Goal: Information Seeking & Learning: Learn about a topic

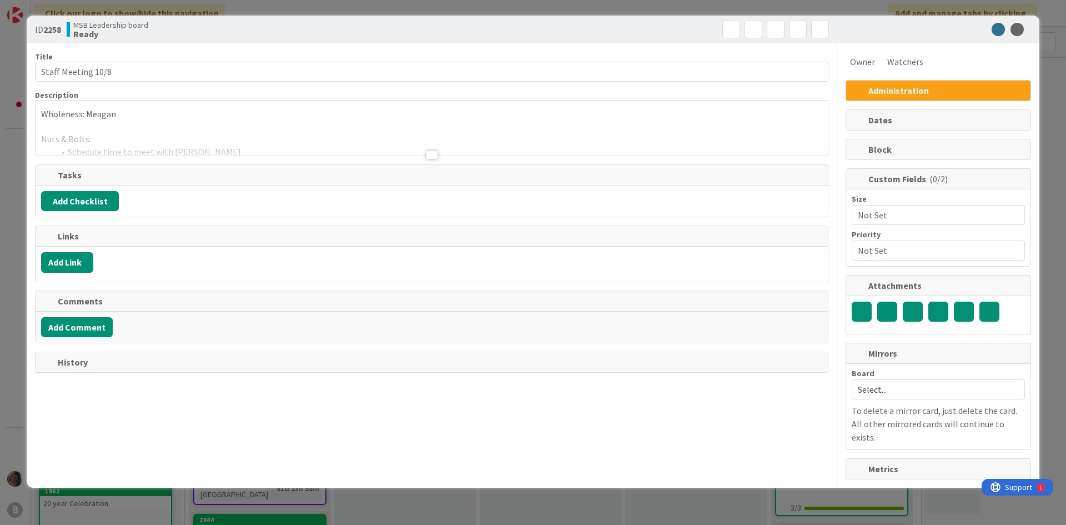
scroll to position [111, 0]
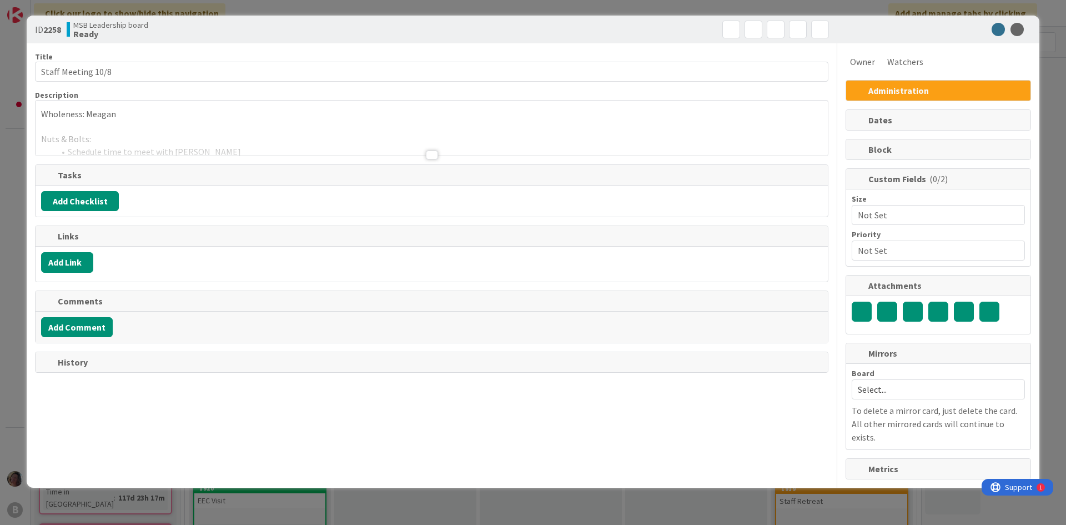
click at [435, 155] on div at bounding box center [432, 154] width 12 height 9
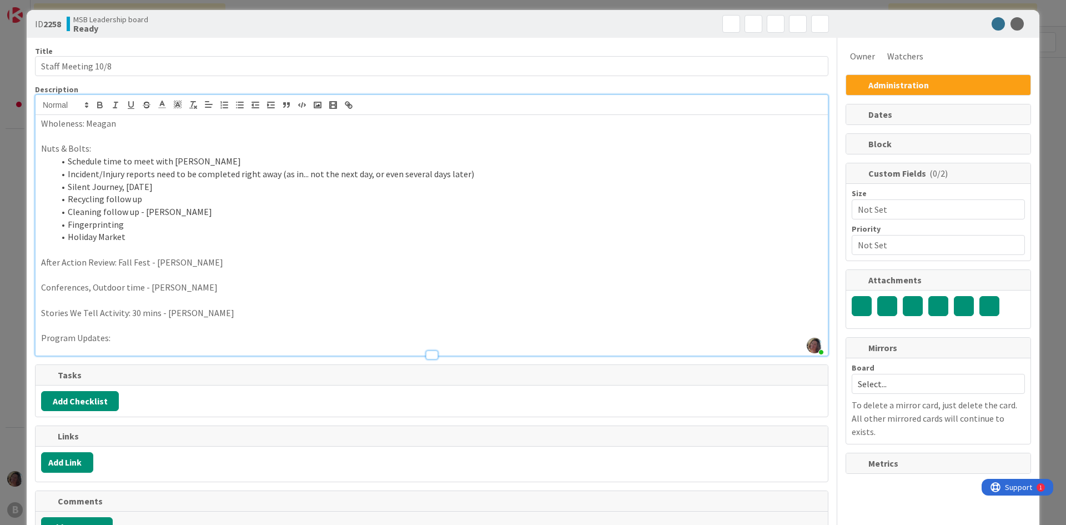
scroll to position [0, 0]
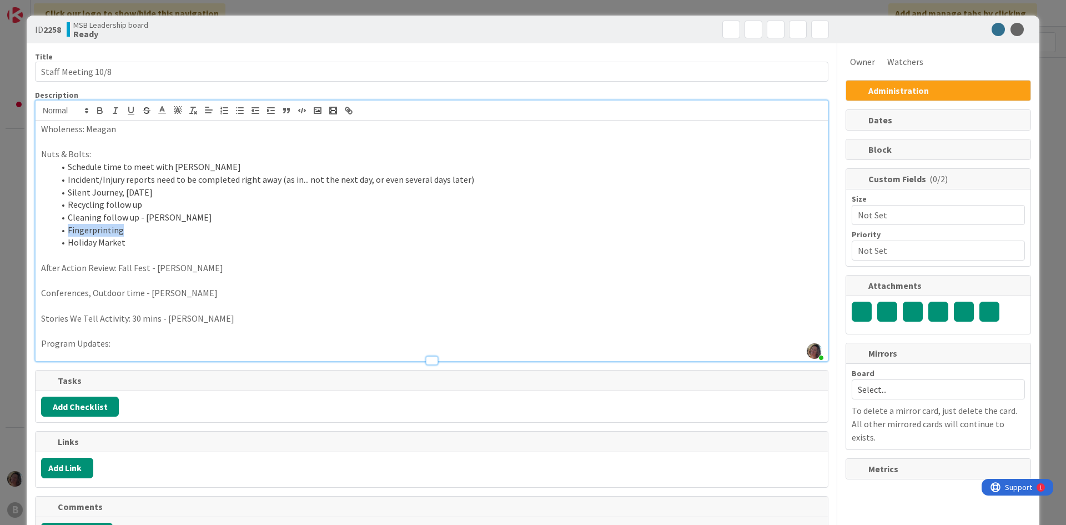
drag, startPoint x: 124, startPoint y: 232, endPoint x: 64, endPoint y: 232, distance: 60.0
click at [64, 232] on li "Fingerprinting" at bounding box center [438, 230] width 768 height 13
copy li "Fingerprinting"
drag, startPoint x: 210, startPoint y: 167, endPoint x: 69, endPoint y: 168, distance: 141.0
click at [69, 168] on li "Schedule time to meet with [PERSON_NAME]" at bounding box center [438, 166] width 768 height 13
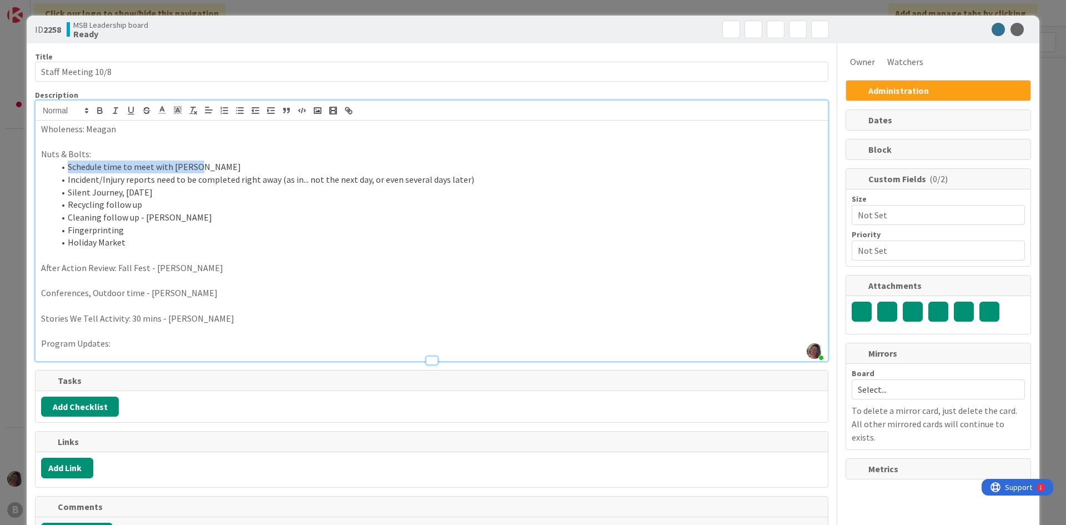
copy li "Schedule time to meet with [PERSON_NAME]"
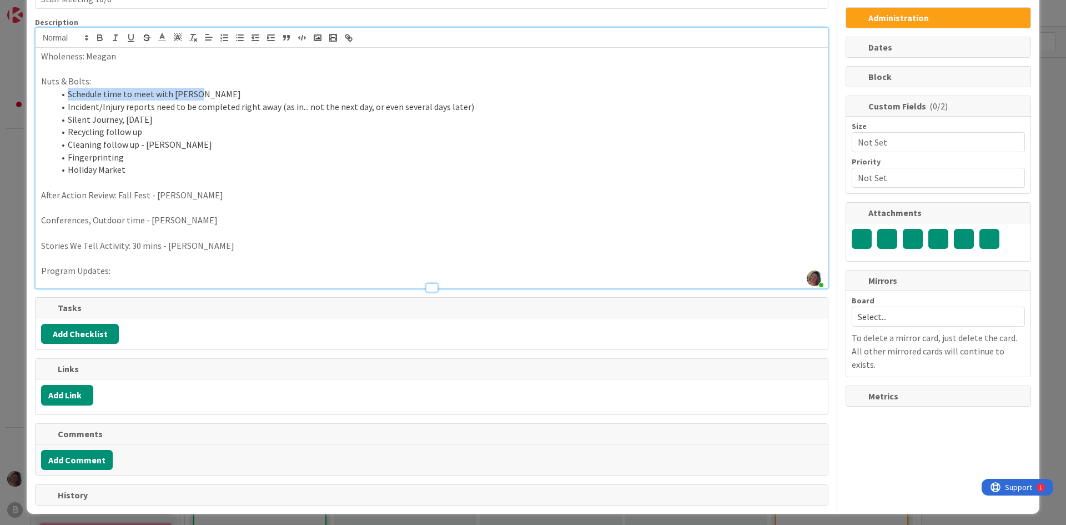
scroll to position [77, 0]
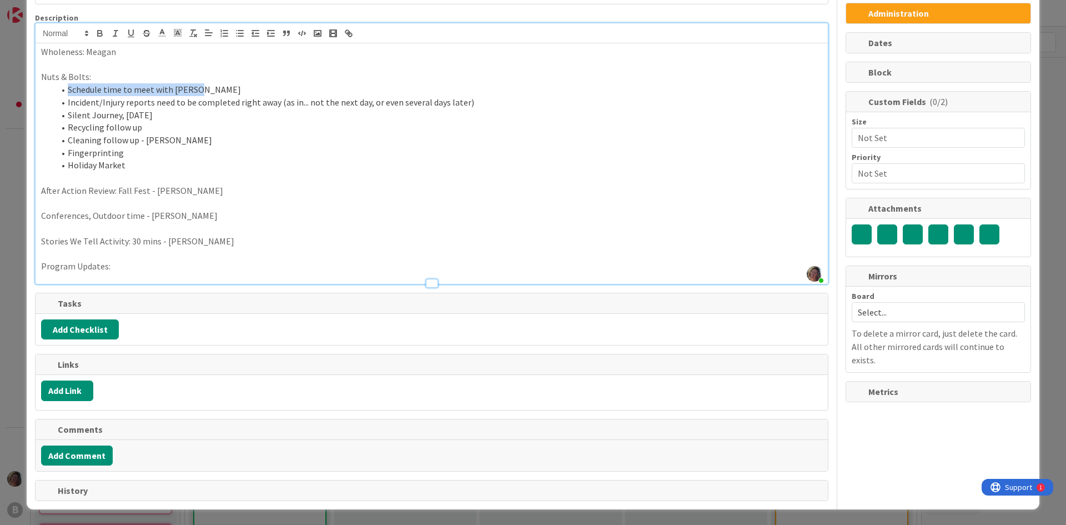
drag, startPoint x: 170, startPoint y: 114, endPoint x: 68, endPoint y: 113, distance: 101.6
click at [68, 113] on li "Silent Journey, [DATE]" at bounding box center [438, 115] width 768 height 13
copy li "Silent Journey, [DATE]"
click at [302, 209] on p at bounding box center [431, 203] width 781 height 13
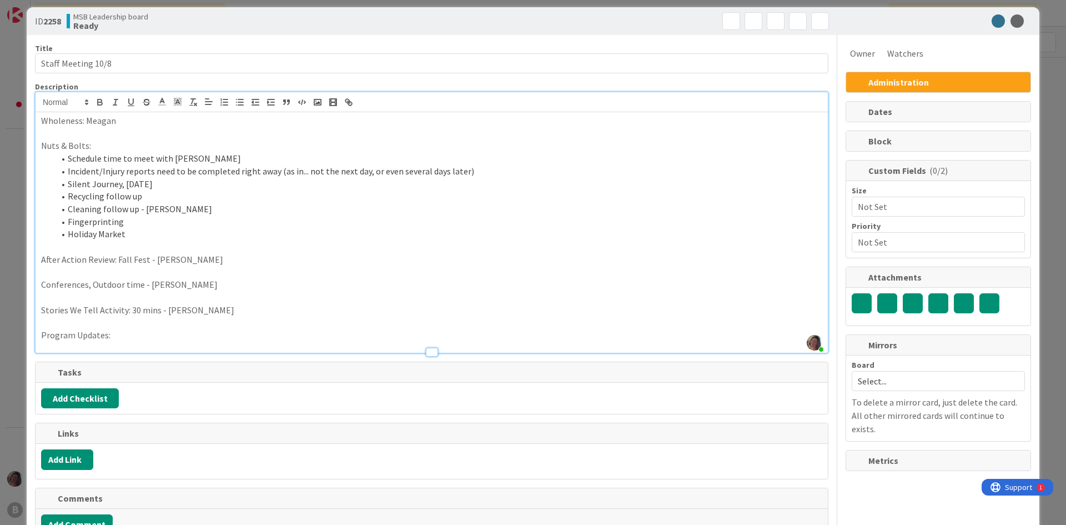
scroll to position [0, 0]
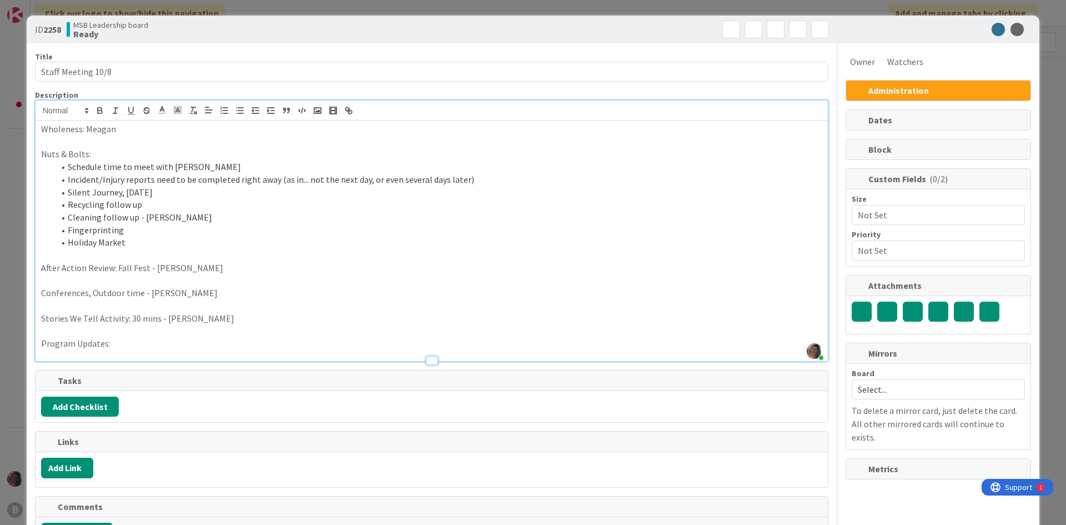
click at [284, 276] on p at bounding box center [431, 280] width 781 height 13
click at [499, 4] on div "ID 2258 MSB Leadership board Ready Title 18 / 128 Staff Meeting 10/8 Descriptio…" at bounding box center [533, 262] width 1066 height 525
